Goal: Check status: Check status

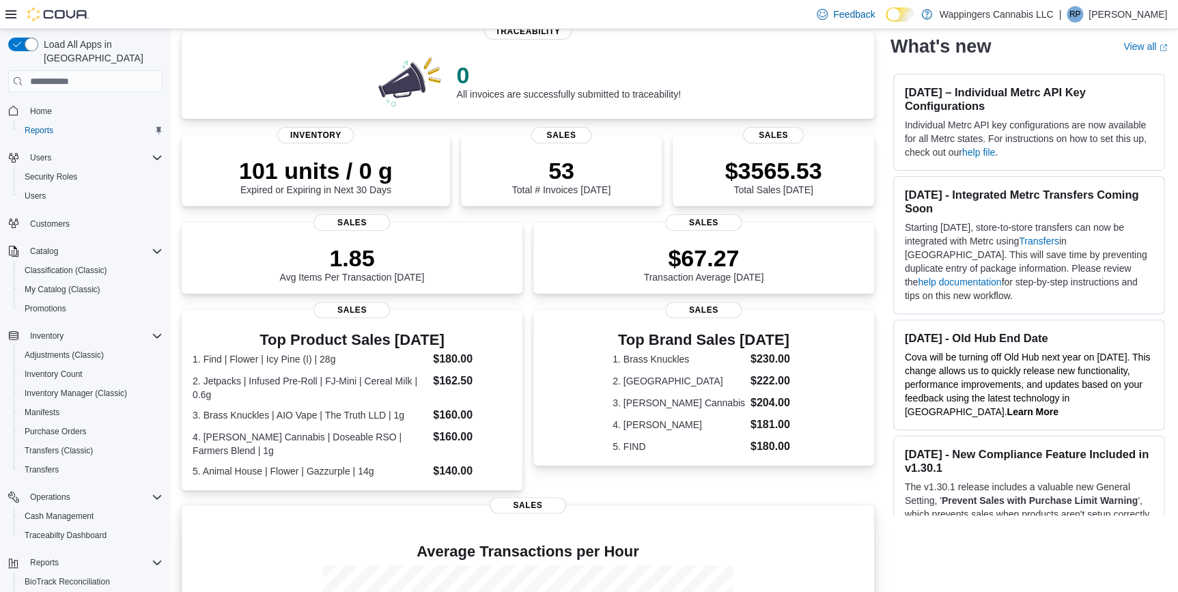
scroll to position [74, 0]
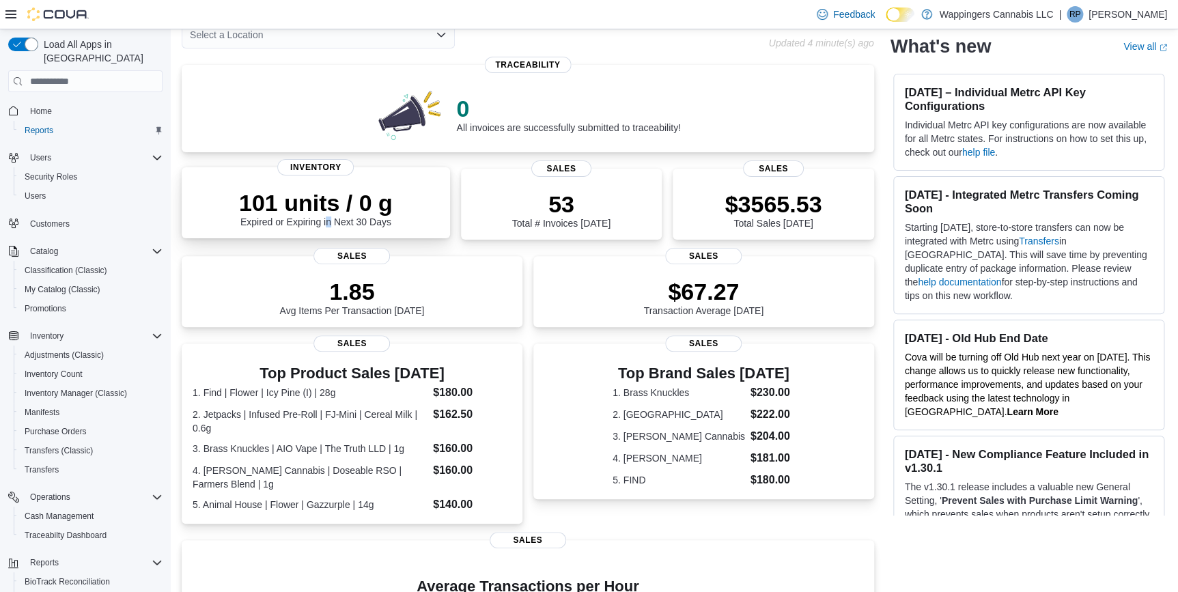
click at [330, 224] on div "101 units / 0 g Expired or Expiring in Next 30 Days" at bounding box center [316, 208] width 154 height 38
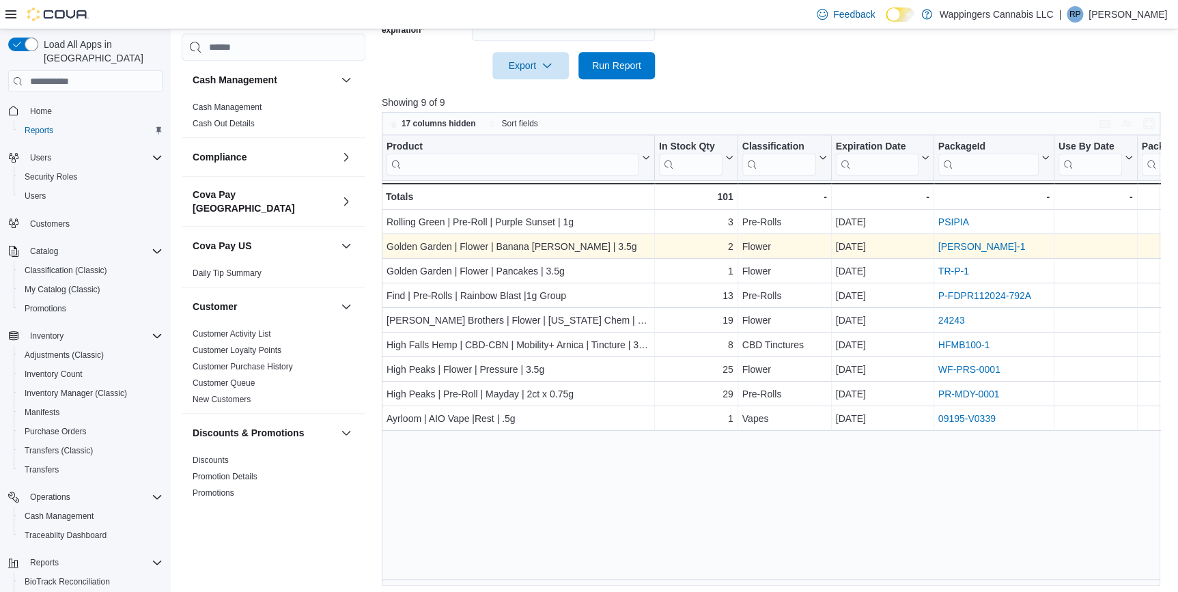
scroll to position [428, 0]
